Goal: Task Accomplishment & Management: Complete application form

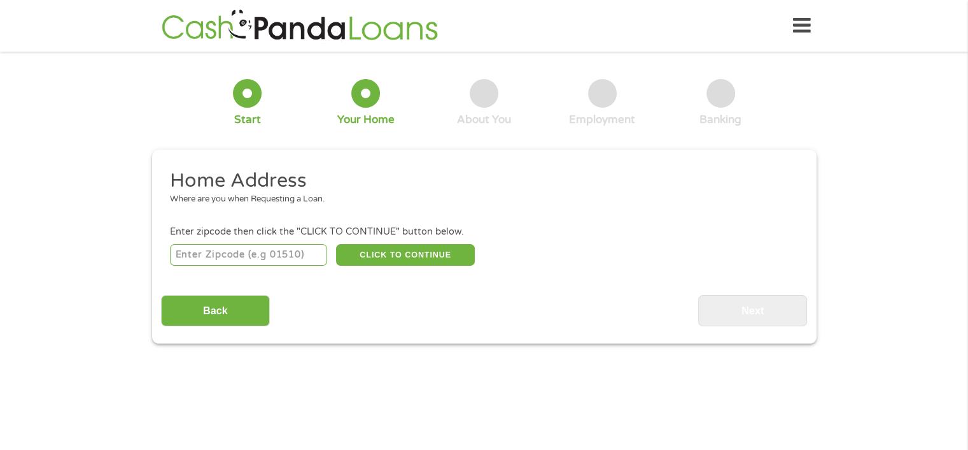
click at [235, 254] on input "number" at bounding box center [248, 255] width 157 height 22
type input "33069"
click at [359, 250] on button "CLICK TO CONTINUE" at bounding box center [405, 255] width 139 height 22
type input "33069"
type input "[GEOGRAPHIC_DATA]"
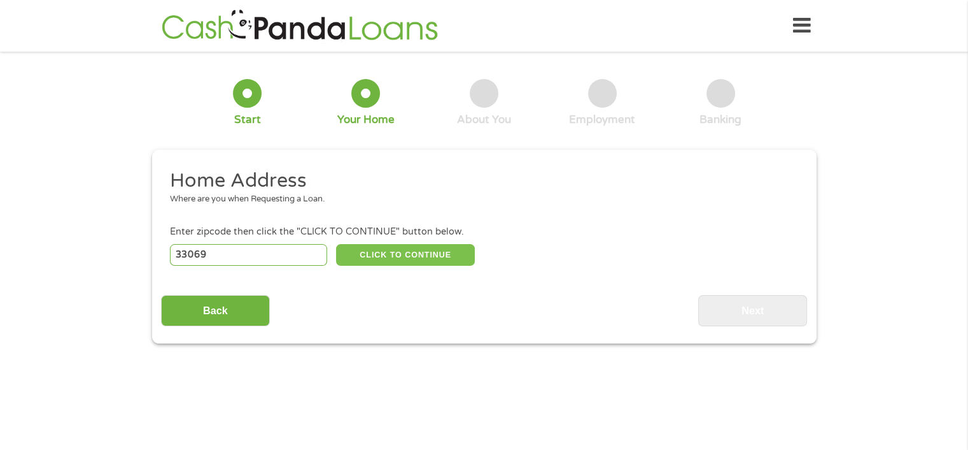
select select "[US_STATE]"
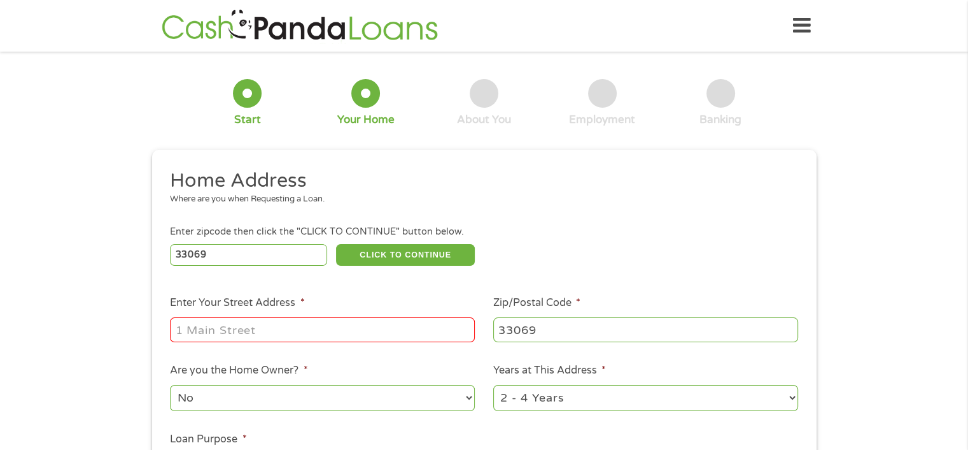
click at [274, 321] on input "Enter Your Street Address *" at bounding box center [322, 329] width 305 height 24
type input "[STREET_ADDRESS][PERSON_NAME]"
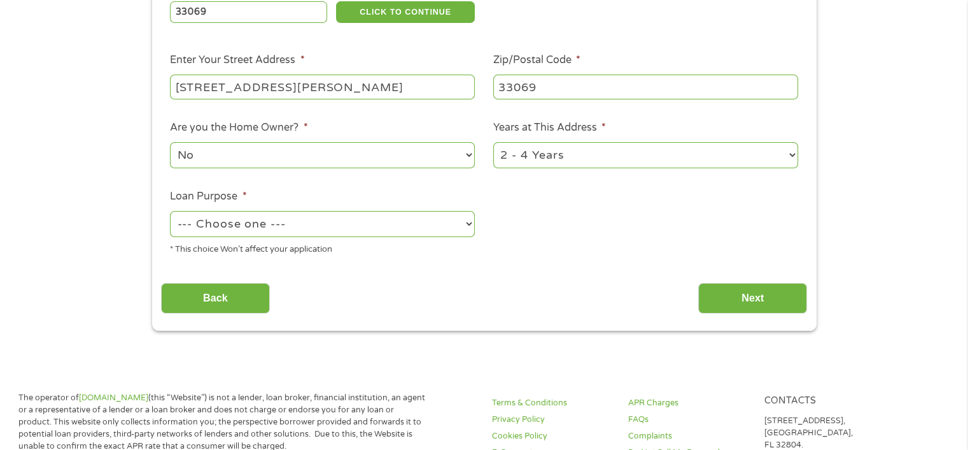
scroll to position [243, 0]
click at [790, 152] on select "1 Year or less 1 - 2 Years 2 - 4 Years Over 4 Years" at bounding box center [645, 154] width 305 height 26
select select "12months"
click at [493, 143] on select "1 Year or less 1 - 2 Years 2 - 4 Years Over 4 Years" at bounding box center [645, 154] width 305 height 26
click at [471, 223] on select "--- Choose one --- Pay Bills Debt Consolidation Home Improvement Major Purchase…" at bounding box center [322, 223] width 305 height 26
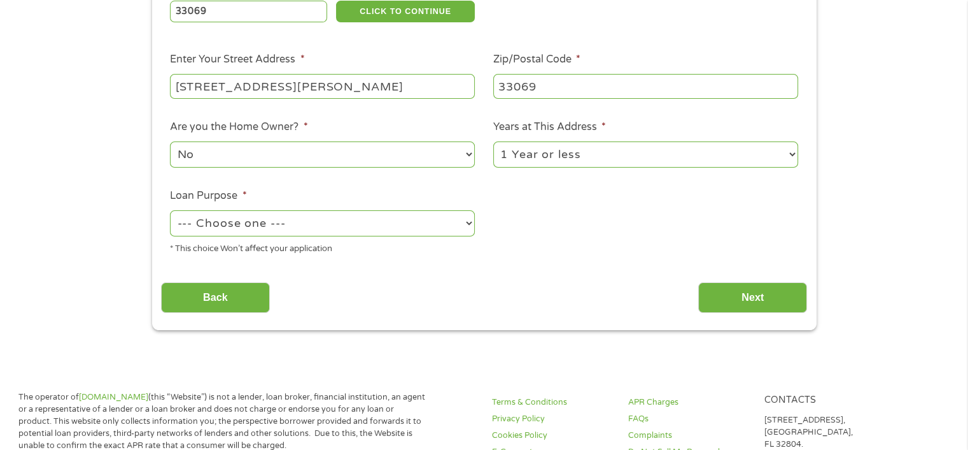
select select "paybills"
click at [170, 211] on select "--- Choose one --- Pay Bills Debt Consolidation Home Improvement Major Purchase…" at bounding box center [322, 223] width 305 height 26
click at [755, 301] on input "Next" at bounding box center [752, 297] width 109 height 31
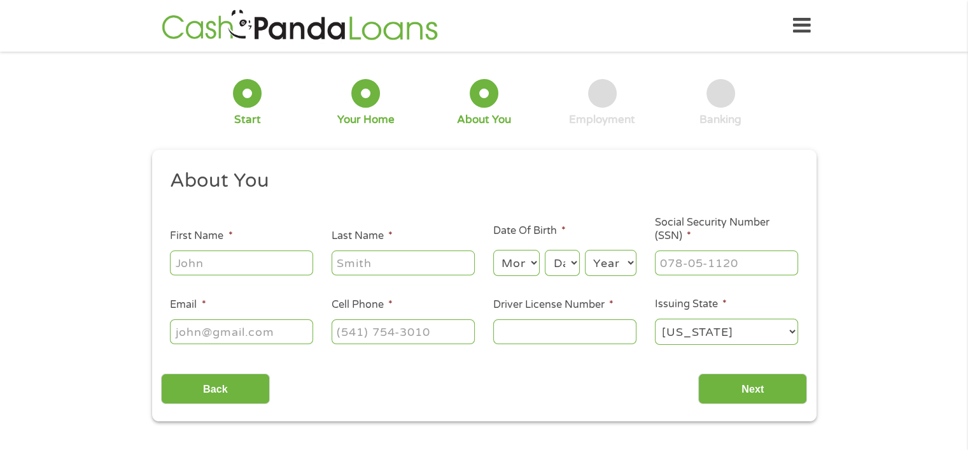
scroll to position [0, 0]
drag, startPoint x: 282, startPoint y: 280, endPoint x: 281, endPoint y: 272, distance: 7.7
click at [281, 272] on ul "About You This field is hidden when viewing the form Title * --- Choose one ---…" at bounding box center [484, 262] width 646 height 188
click at [208, 260] on input "First Name *" at bounding box center [241, 262] width 143 height 24
type input "[PERSON_NAME]"
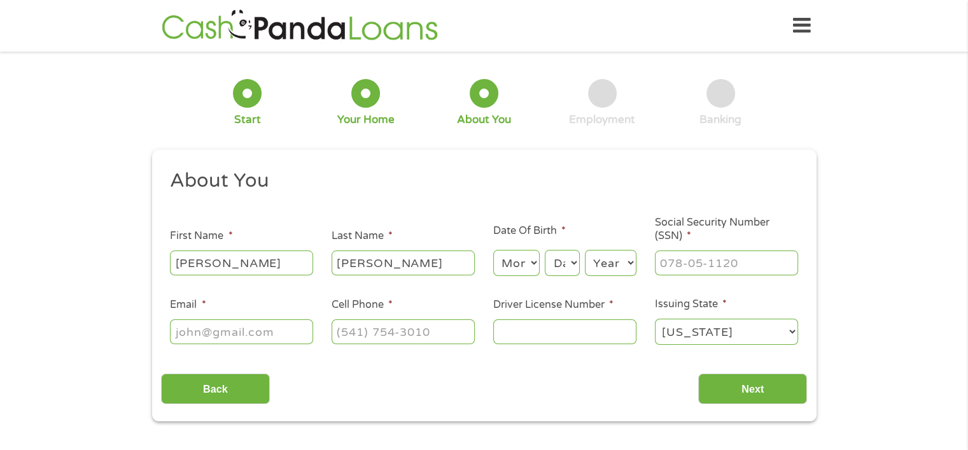
type input "[PERSON_NAME]"
click at [535, 261] on select "Month 1 2 3 4 5 6 7 8 9 10 11 12" at bounding box center [516, 263] width 46 height 26
select select "6"
click at [493, 250] on select "Month 1 2 3 4 5 6 7 8 9 10 11 12" at bounding box center [516, 263] width 46 height 26
click at [574, 259] on select "Day 1 2 3 4 5 6 7 8 9 10 11 12 13 14 15 16 17 18 19 20 21 22 23 24 25 26 27 28 …" at bounding box center [562, 263] width 34 height 26
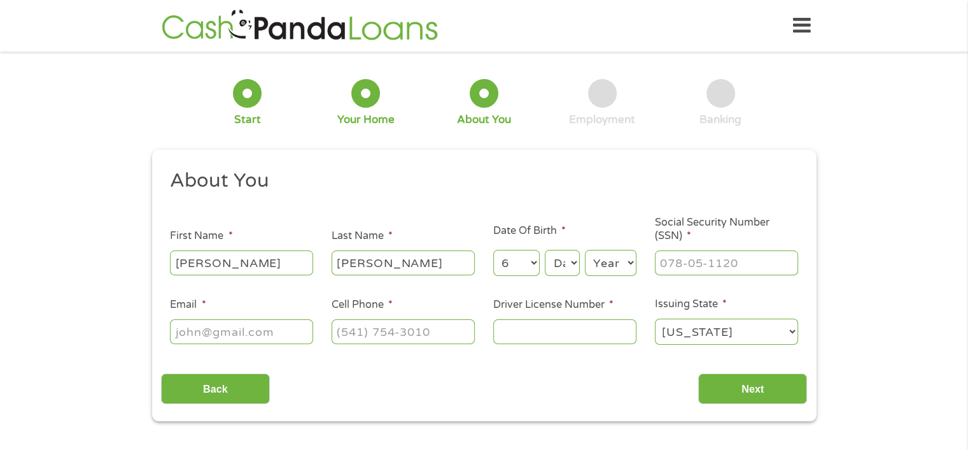
select select "18"
click at [545, 250] on select "Day 1 2 3 4 5 6 7 8 9 10 11 12 13 14 15 16 17 18 19 20 21 22 23 24 25 26 27 28 …" at bounding box center [562, 263] width 34 height 26
click at [632, 262] on select "Year [DATE] 2006 2005 2004 2003 2002 2001 2000 1999 1998 1997 1996 1995 1994 19…" at bounding box center [611, 263] width 52 height 26
select select "1937"
click at [585, 250] on select "Year [DATE] 2006 2005 2004 2003 2002 2001 2000 1999 1998 1997 1996 1995 1994 19…" at bounding box center [611, 263] width 52 height 26
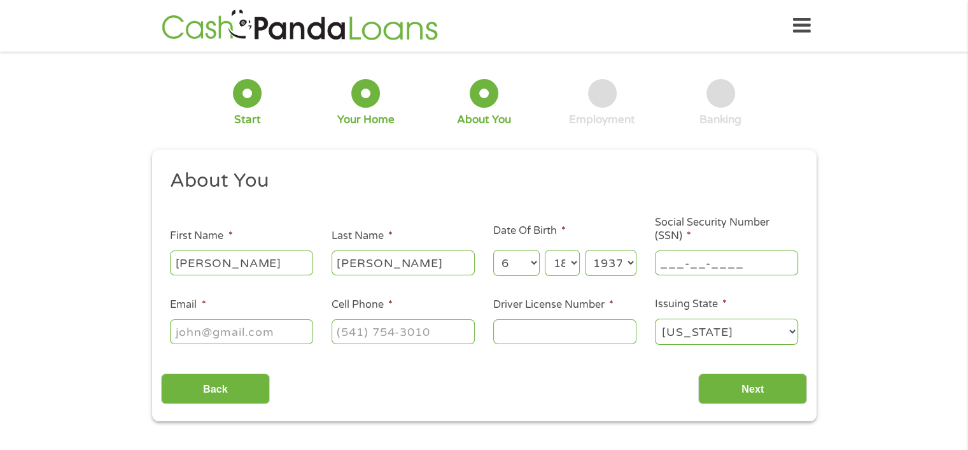
click at [741, 257] on input "___-__-____" at bounding box center [726, 262] width 143 height 24
type input "103-30-2121"
type input "[EMAIL_ADDRESS][DOMAIN_NAME]"
type input "[PHONE_NUMBER]"
type input "M610070377180"
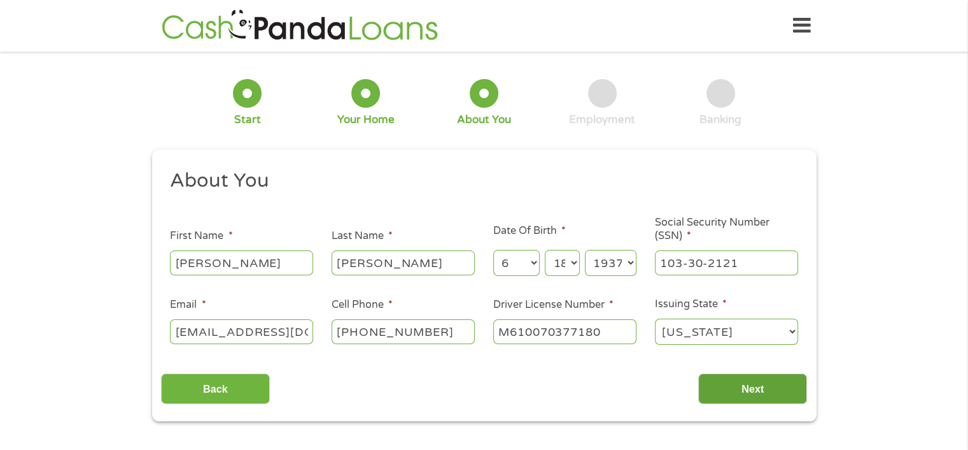
click at [728, 399] on input "Next" at bounding box center [752, 388] width 109 height 31
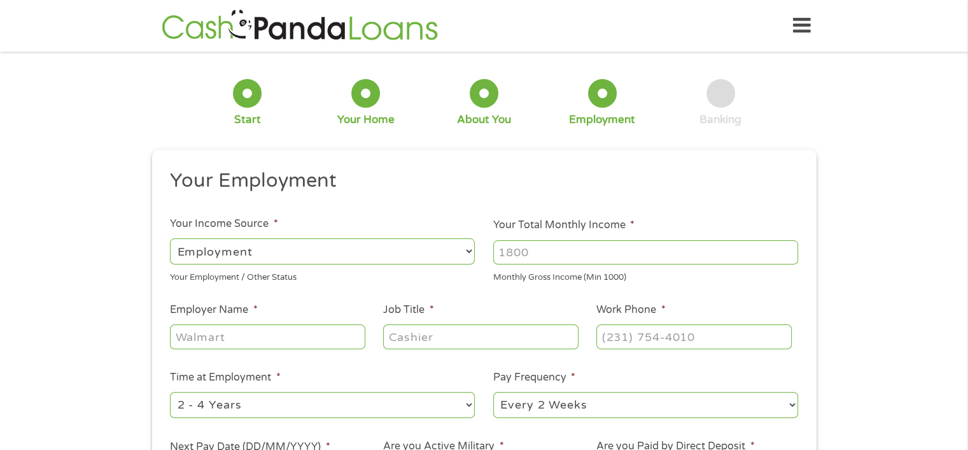
click at [387, 255] on select "--- Choose one --- Employment [DEMOGRAPHIC_DATA] Benefits" at bounding box center [322, 251] width 305 height 26
click at [170, 238] on select "--- Choose one --- Employment [DEMOGRAPHIC_DATA] Benefits" at bounding box center [322, 251] width 305 height 26
drag, startPoint x: 535, startPoint y: 249, endPoint x: 506, endPoint y: 267, distance: 35.2
click at [506, 266] on div at bounding box center [645, 251] width 305 height 29
type input "4200"
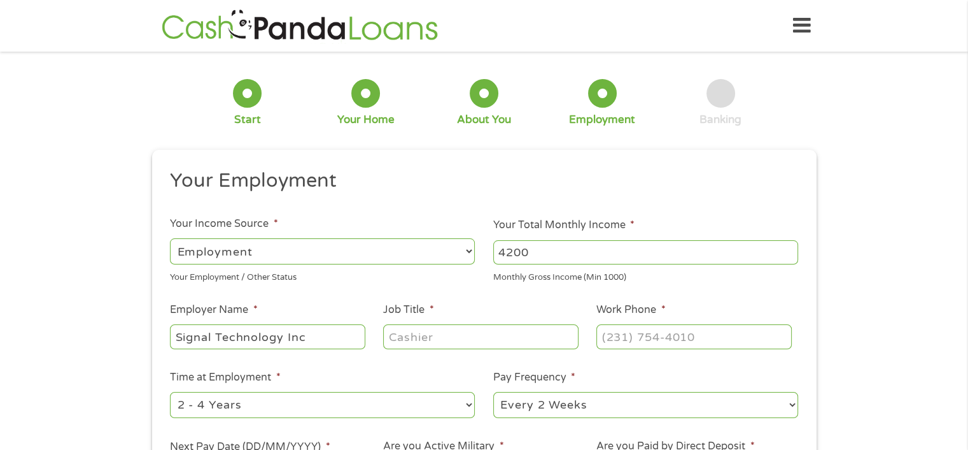
type input "Signal Technology Inc"
type input "Receptionist"
type input "[PHONE_NUMBER]"
click at [467, 402] on select "--- Choose one --- 1 Year or less 1 - 2 Years 2 - 4 Years Over 4 Years" at bounding box center [322, 405] width 305 height 26
select select "60months"
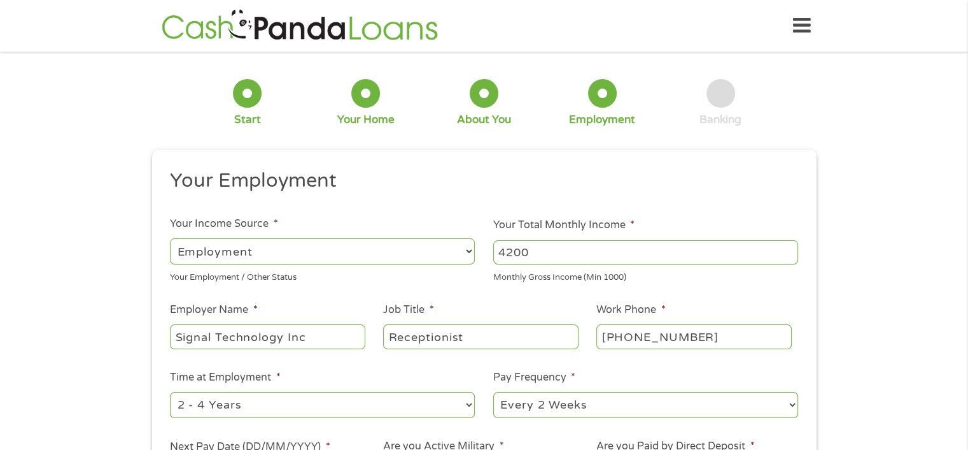
click at [170, 392] on select "--- Choose one --- 1 Year or less 1 - 2 Years 2 - 4 Years Over 4 Years" at bounding box center [322, 405] width 305 height 26
drag, startPoint x: 793, startPoint y: 401, endPoint x: 782, endPoint y: 405, distance: 11.5
click at [790, 402] on select "--- Choose one --- Every 2 Weeks Every Week Monthly Semi-Monthly" at bounding box center [645, 405] width 305 height 26
select select "weekly"
click at [493, 392] on select "--- Choose one --- Every 2 Weeks Every Week Monthly Semi-Monthly" at bounding box center [645, 405] width 305 height 26
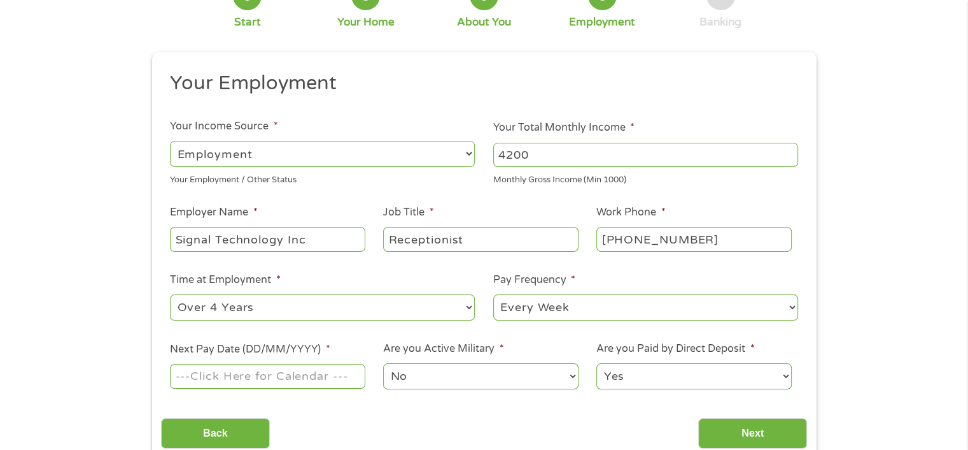
scroll to position [127, 0]
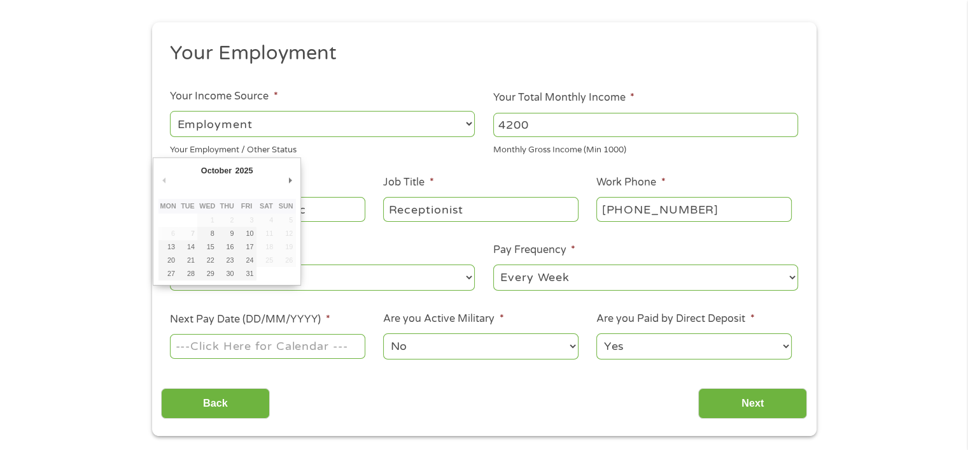
click at [343, 348] on input "Next Pay Date (DD/MM/YYYY) *" at bounding box center [267, 346] width 195 height 24
type input "[DATE]"
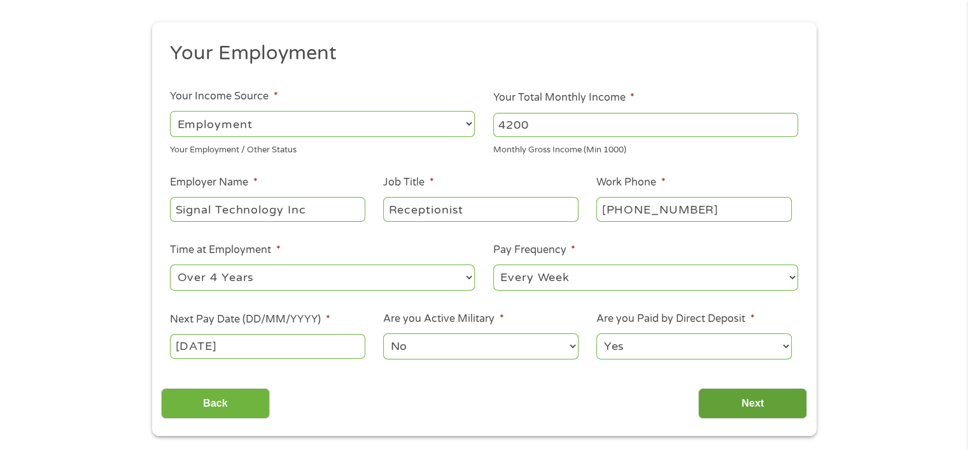
click at [742, 390] on input "Next" at bounding box center [752, 403] width 109 height 31
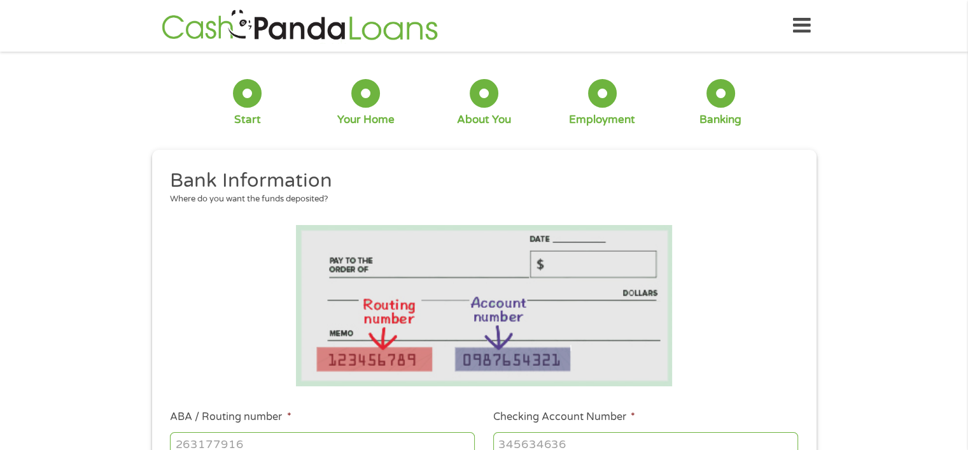
scroll to position [0, 0]
drag, startPoint x: 260, startPoint y: 436, endPoint x: 183, endPoint y: 466, distance: 82.7
drag, startPoint x: 251, startPoint y: 436, endPoint x: 307, endPoint y: 257, distance: 188.1
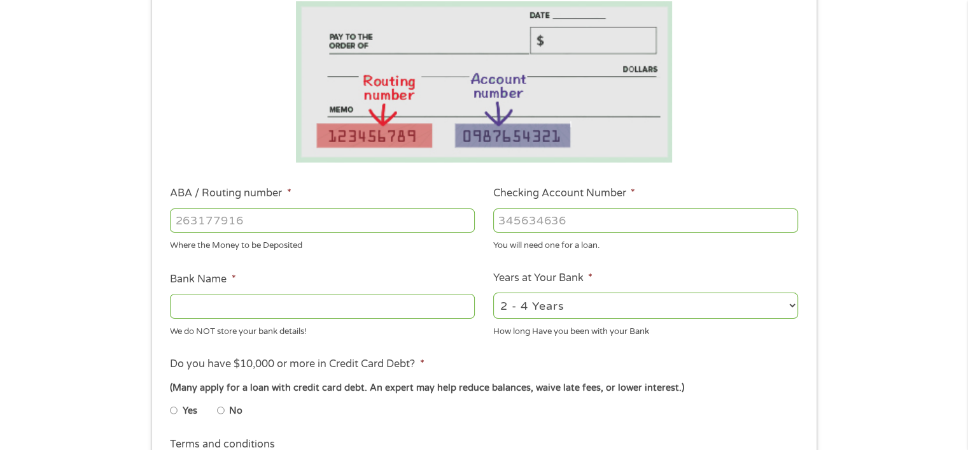
scroll to position [192, 0]
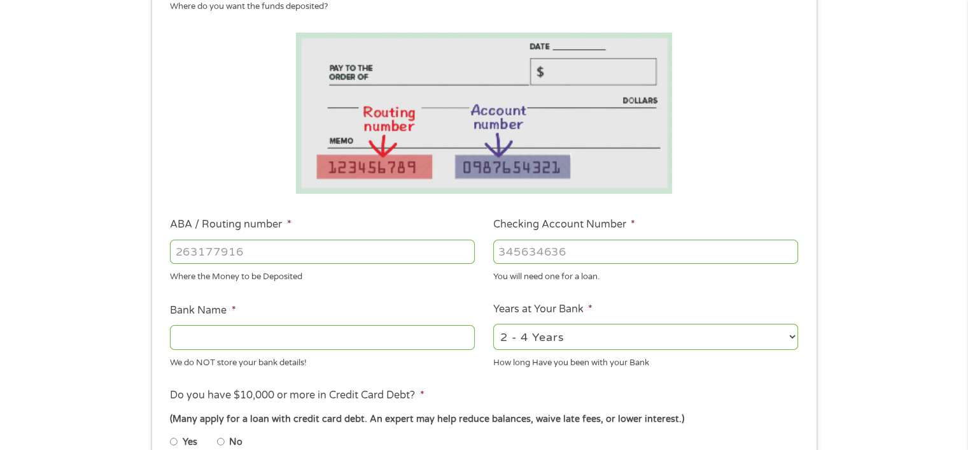
drag, startPoint x: 267, startPoint y: 257, endPoint x: 214, endPoint y: 255, distance: 53.5
click at [160, 272] on div "This field is hidden when viewing the form gclid This field is hidden when view…" at bounding box center [484, 316] width 665 height 719
drag, startPoint x: 246, startPoint y: 251, endPoint x: 514, endPoint y: 215, distance: 271.1
click at [241, 249] on input "ABA / Routing number *" at bounding box center [322, 251] width 305 height 24
type input "-4"
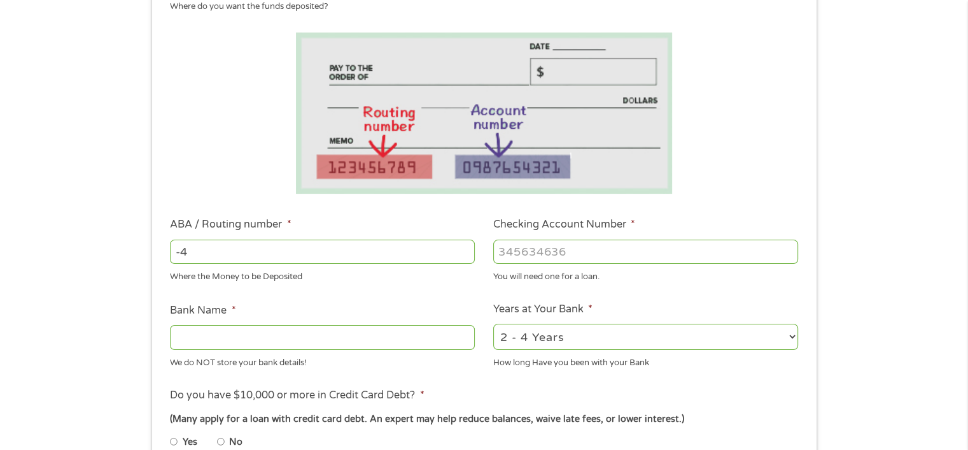
click at [463, 256] on input "-4" at bounding box center [322, 251] width 305 height 24
drag, startPoint x: 192, startPoint y: 249, endPoint x: 171, endPoint y: 246, distance: 20.6
click at [171, 246] on input "-4" at bounding box center [322, 251] width 305 height 24
type input "103100195"
type input "CENTRAL NATIONAL BANK TRUST"
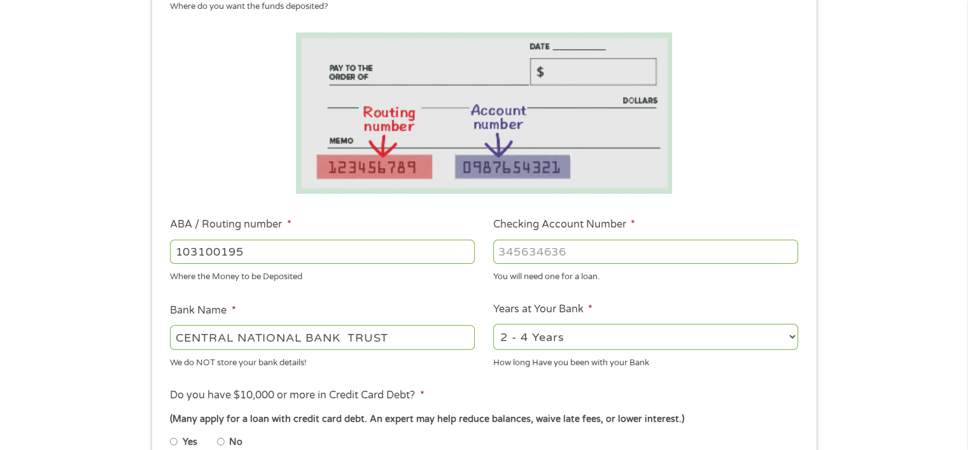
type input "103100195"
type input "[CREDIT_CARD_NUMBER]"
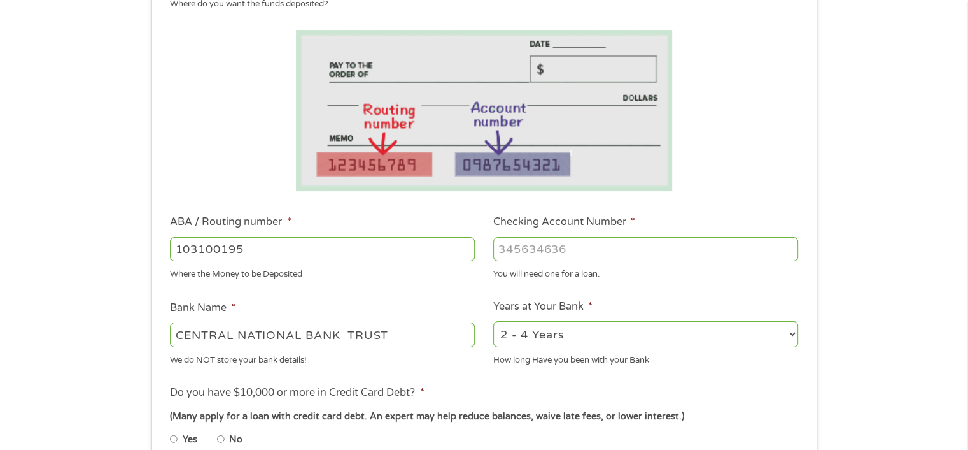
drag, startPoint x: 795, startPoint y: 328, endPoint x: 787, endPoint y: 333, distance: 9.2
click at [793, 329] on select "2 - 4 Years 6 - 12 Months 1 - 2 Years Over 4 Years" at bounding box center [645, 334] width 305 height 26
select select "12months"
click at [493, 321] on select "2 - 4 Years 6 - 12 Months 1 - 2 Years Over 4 Years" at bounding box center [645, 334] width 305 height 26
click at [220, 437] on input "No" at bounding box center [221, 439] width 8 height 20
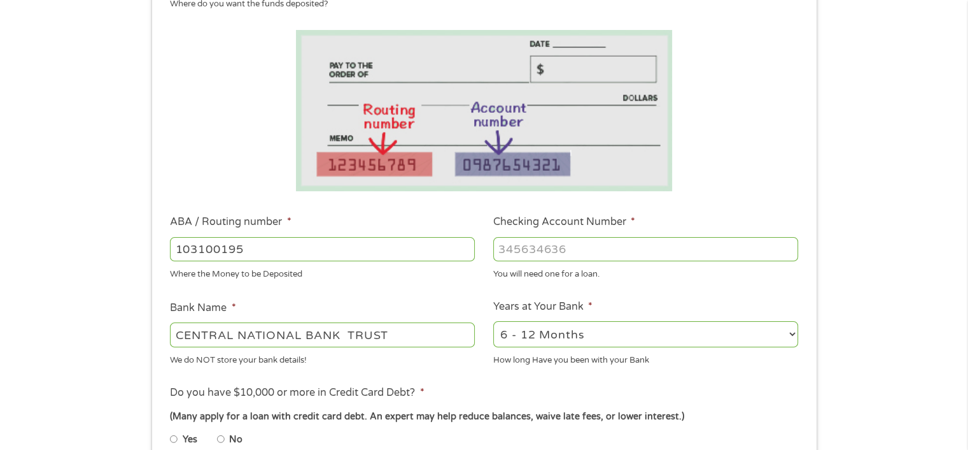
radio input "true"
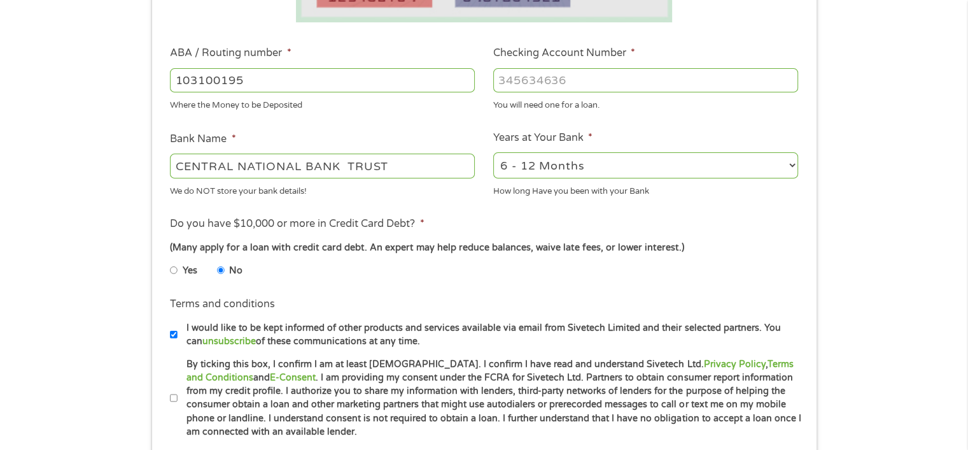
scroll to position [386, 0]
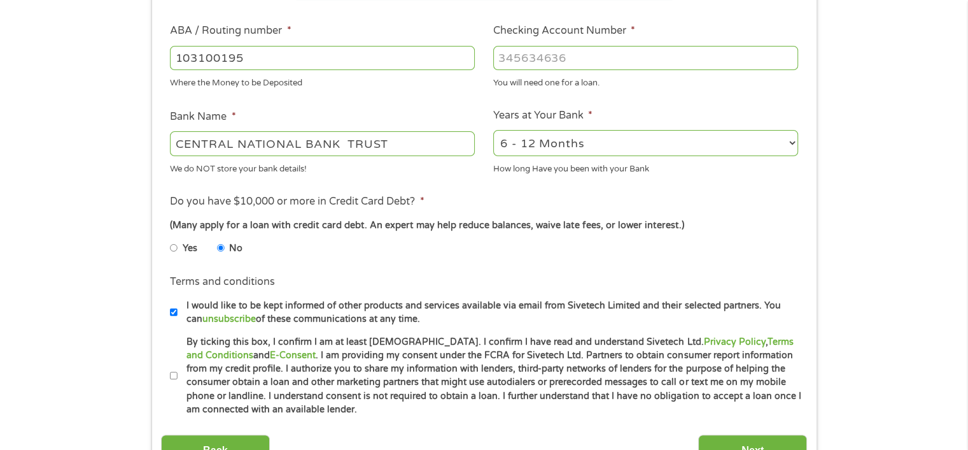
click at [173, 374] on input "By ticking this box, I confirm I am at least [DEMOGRAPHIC_DATA]. I confirm I ha…" at bounding box center [174, 375] width 8 height 20
checkbox input "true"
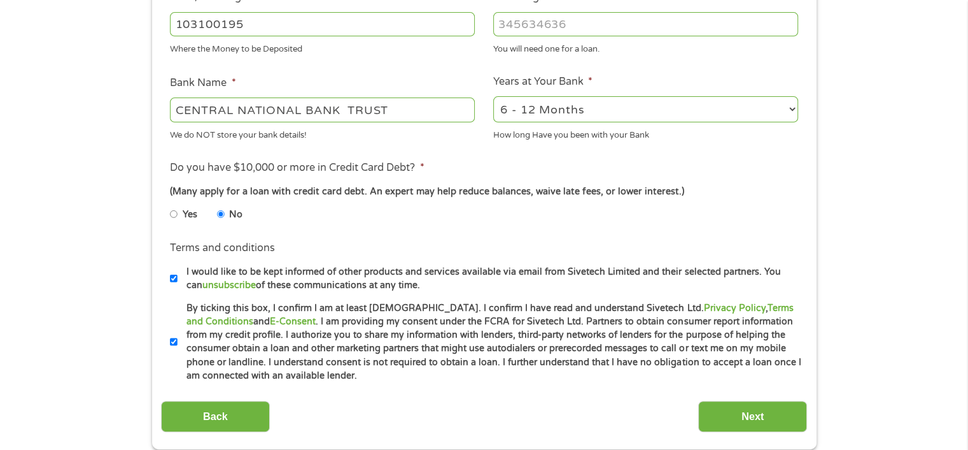
scroll to position [513, 0]
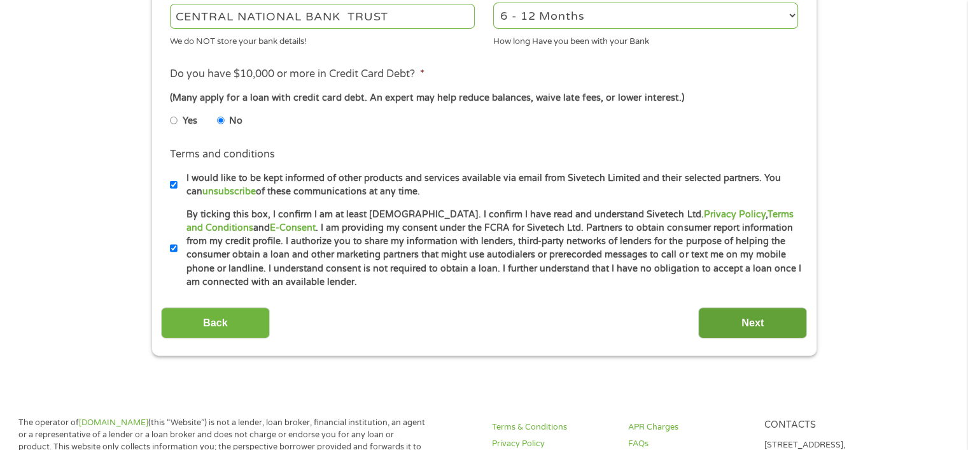
click at [756, 323] on input "Next" at bounding box center [752, 322] width 109 height 31
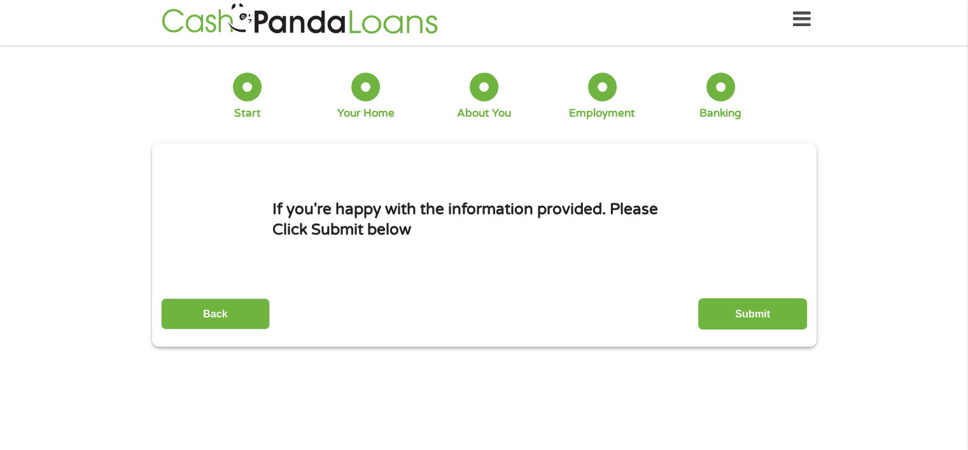
scroll to position [0, 0]
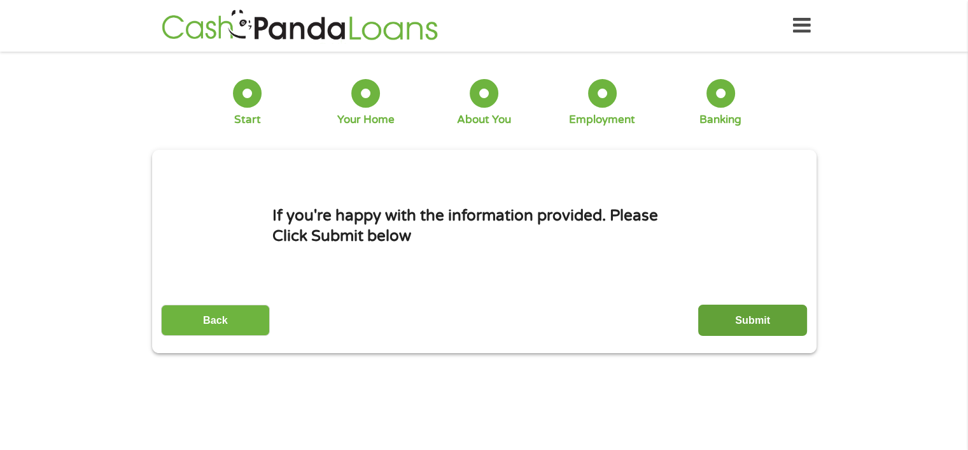
click at [735, 314] on input "Submit" at bounding box center [752, 319] width 109 height 31
